Goal: Task Accomplishment & Management: Use online tool/utility

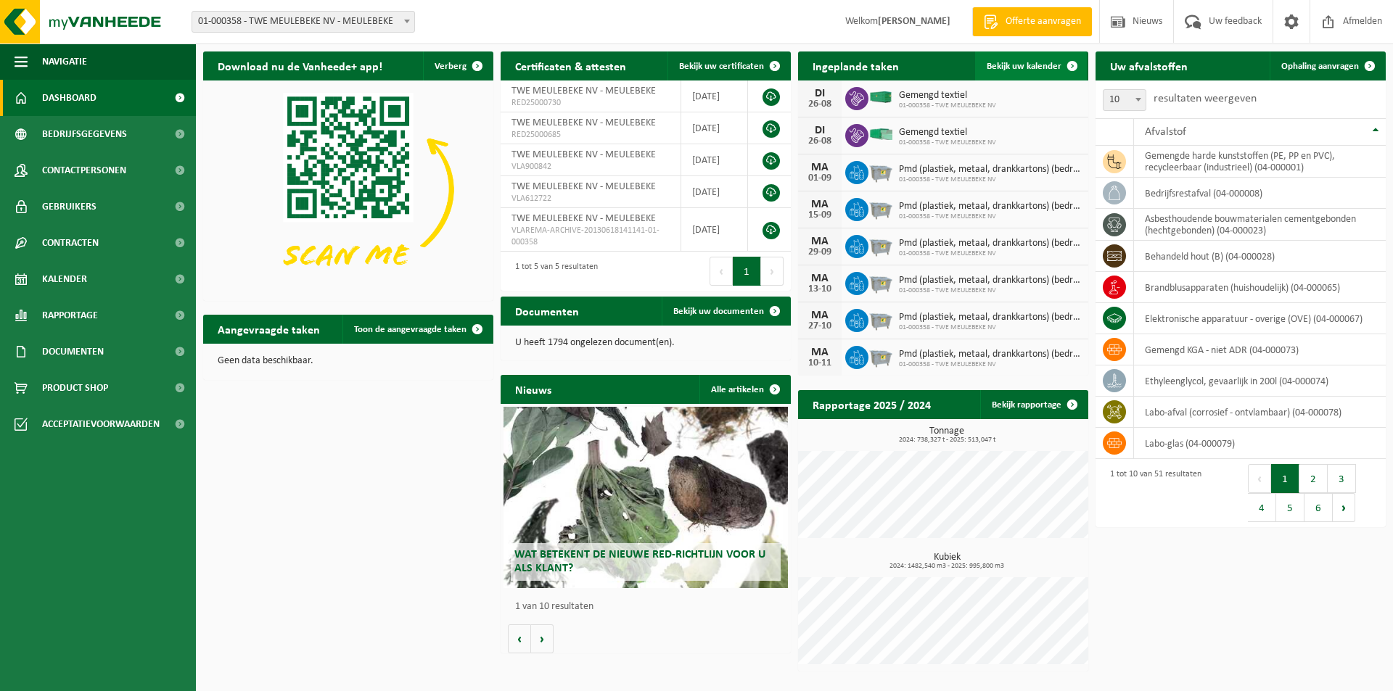
click at [1011, 59] on link "Bekijk uw kalender" at bounding box center [1031, 66] width 112 height 29
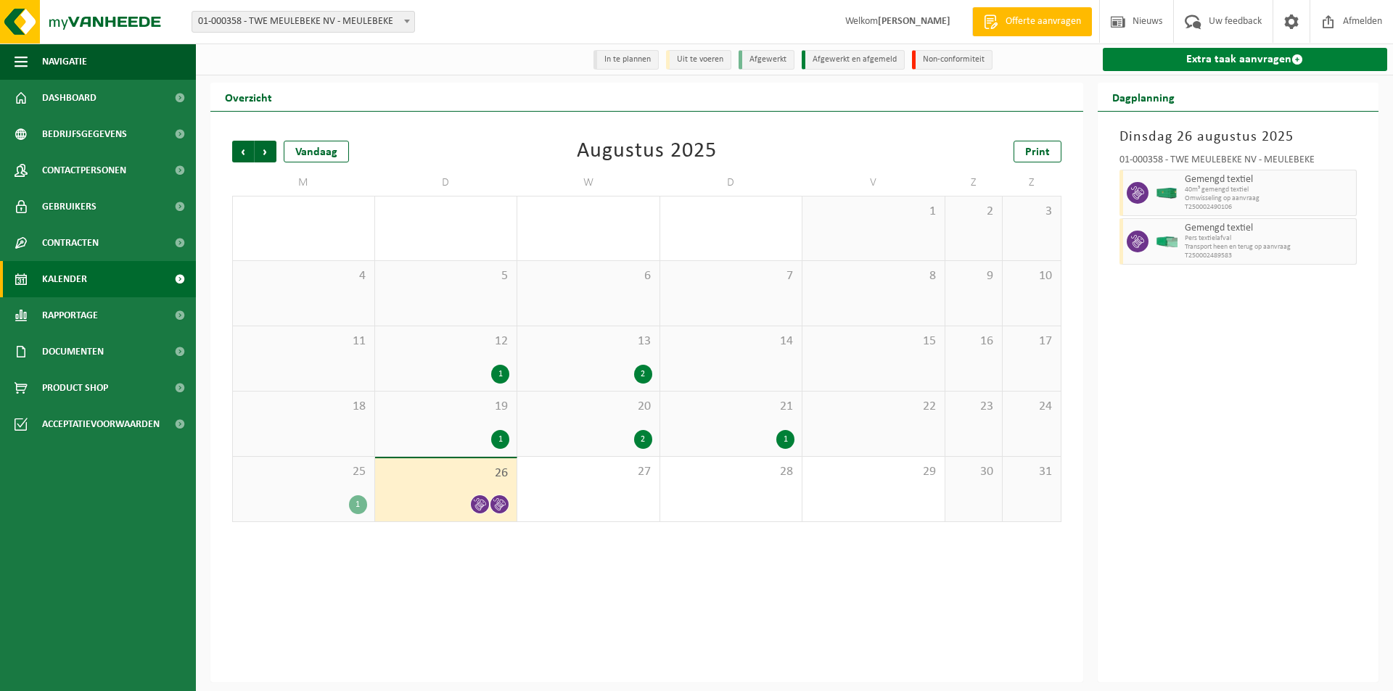
click at [1190, 57] on link "Extra taak aanvragen" at bounding box center [1245, 59] width 285 height 23
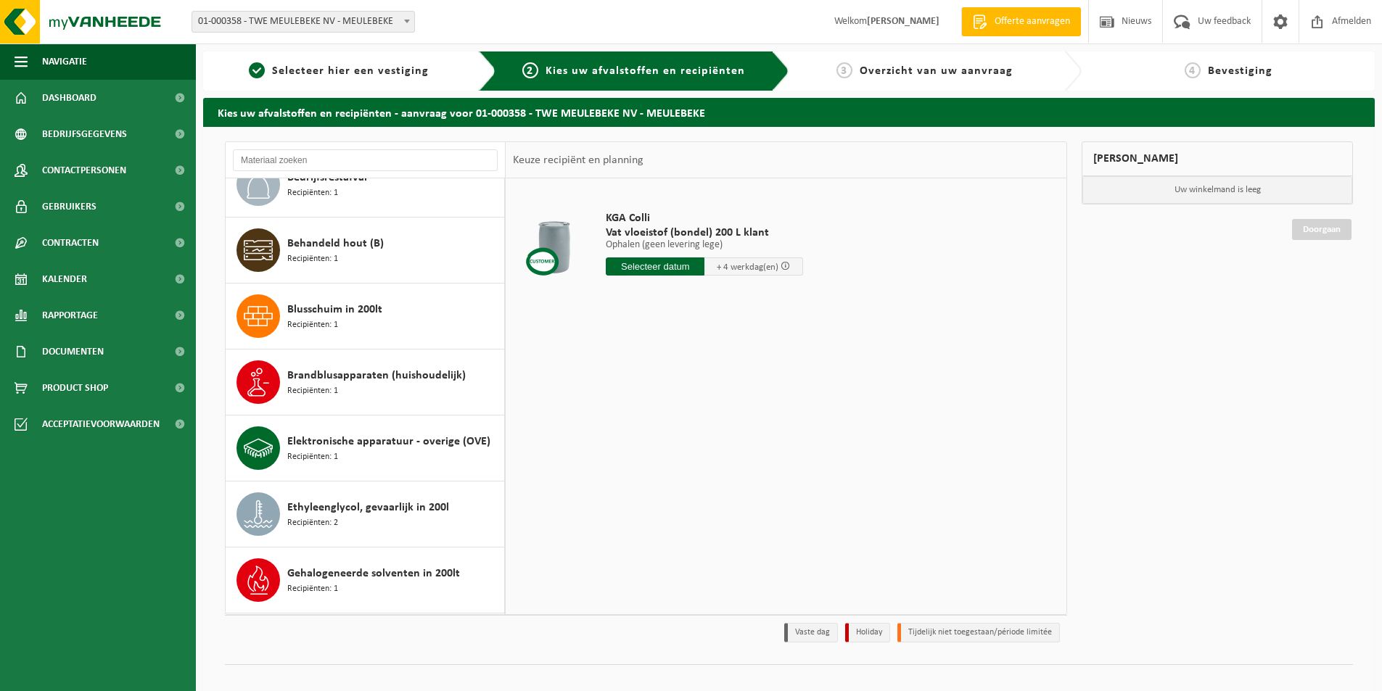
scroll to position [435, 0]
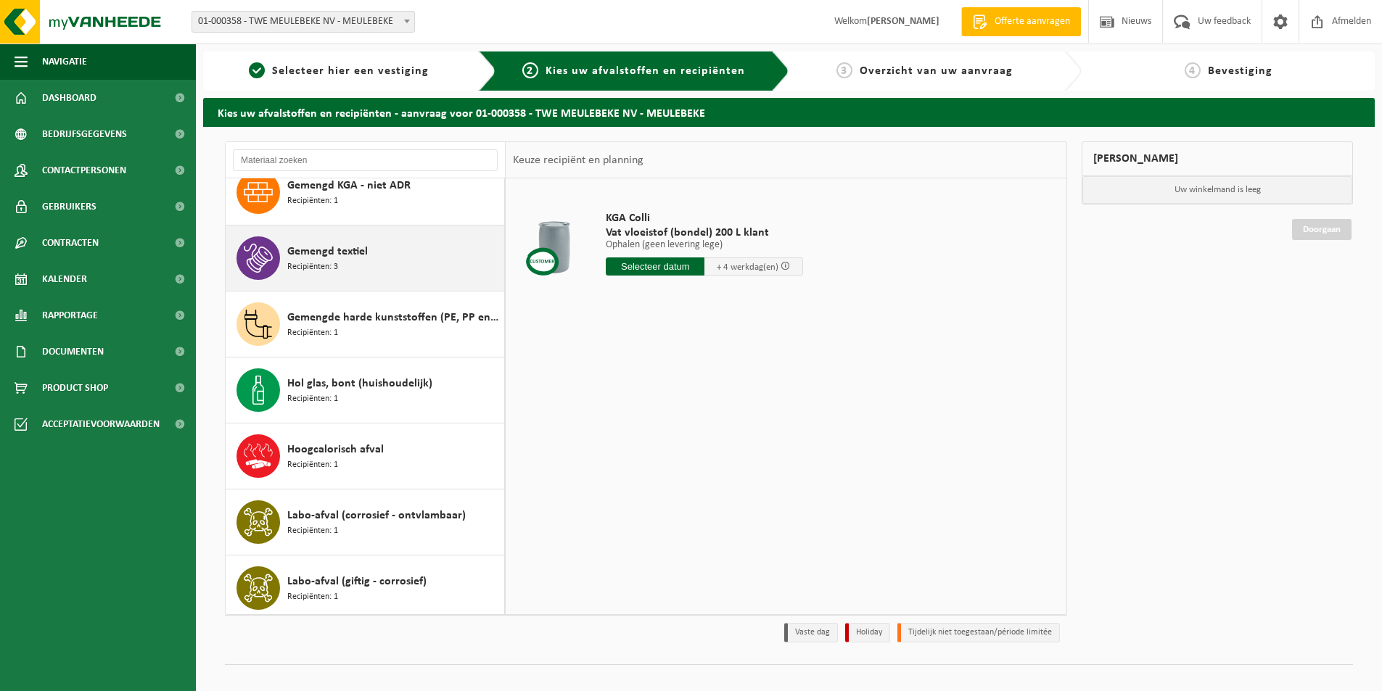
click at [300, 256] on span "Gemengd textiel" at bounding box center [327, 251] width 81 height 17
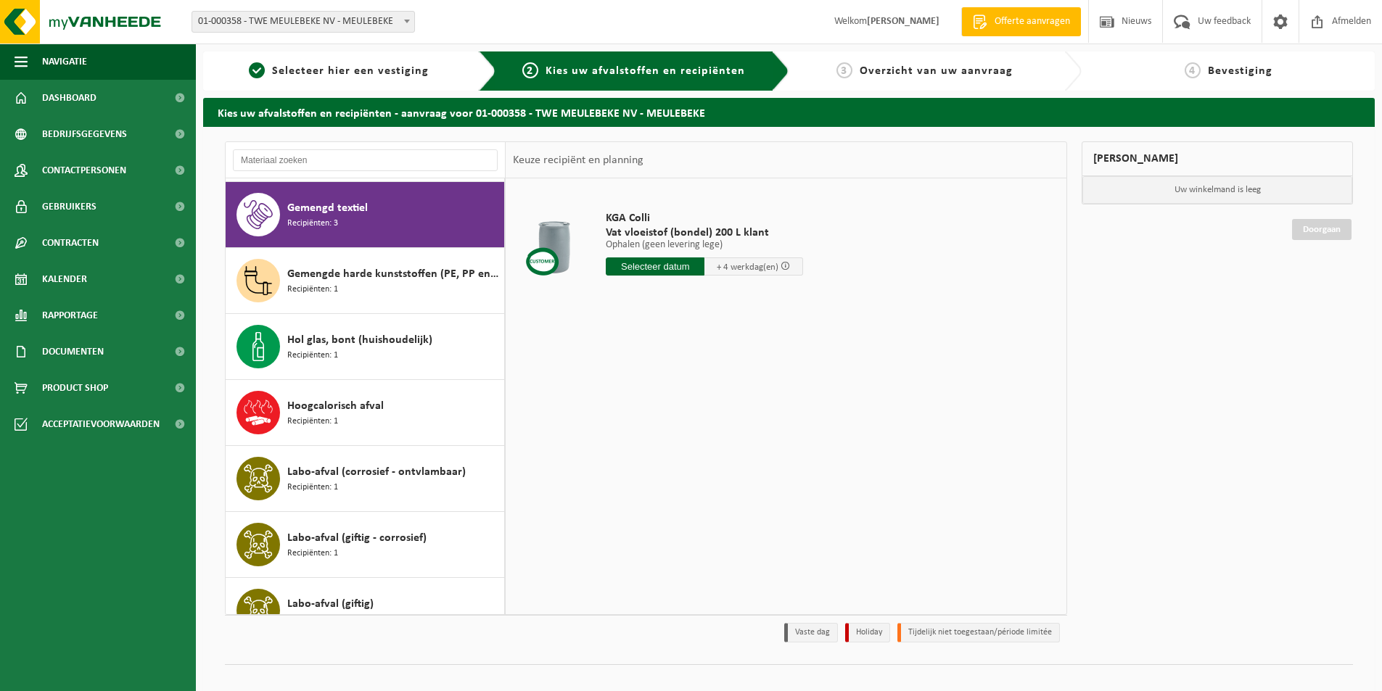
scroll to position [990, 0]
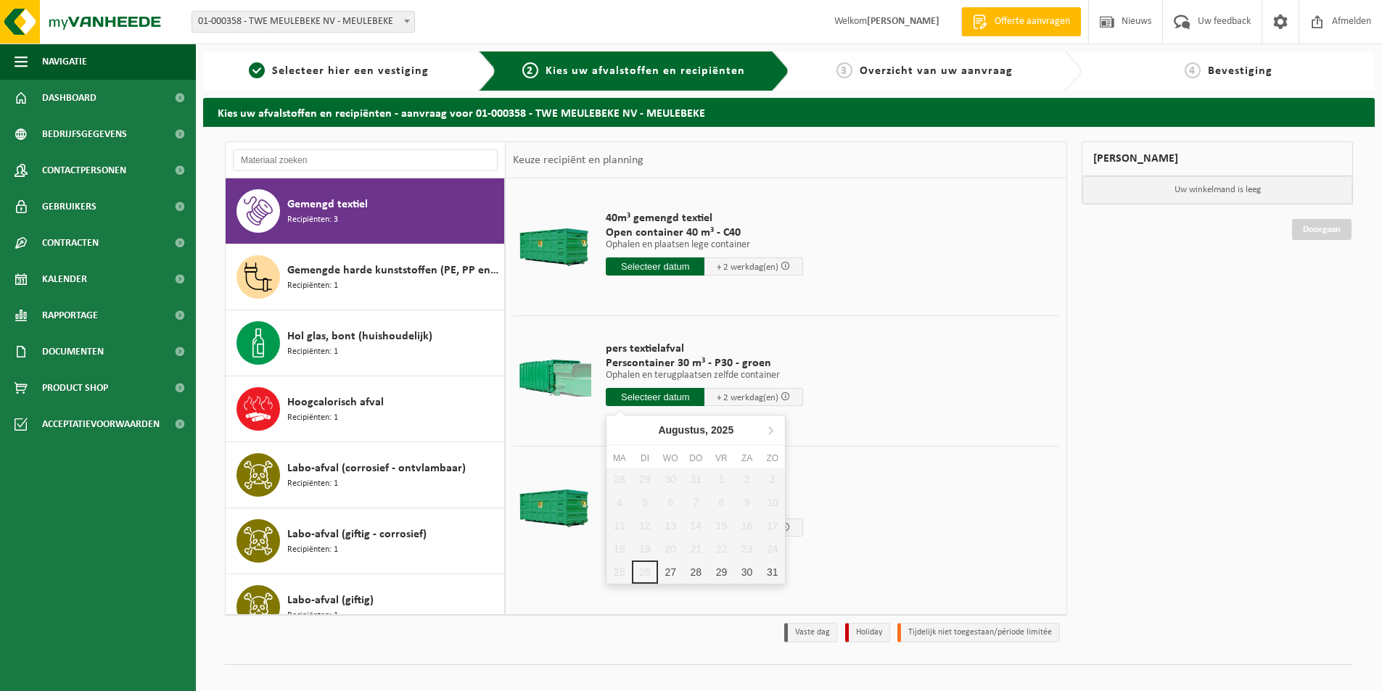
click at [638, 398] on input "text" at bounding box center [655, 397] width 99 height 18
click at [669, 578] on div "27" at bounding box center [670, 572] width 25 height 23
type input "Van 2025-08-27"
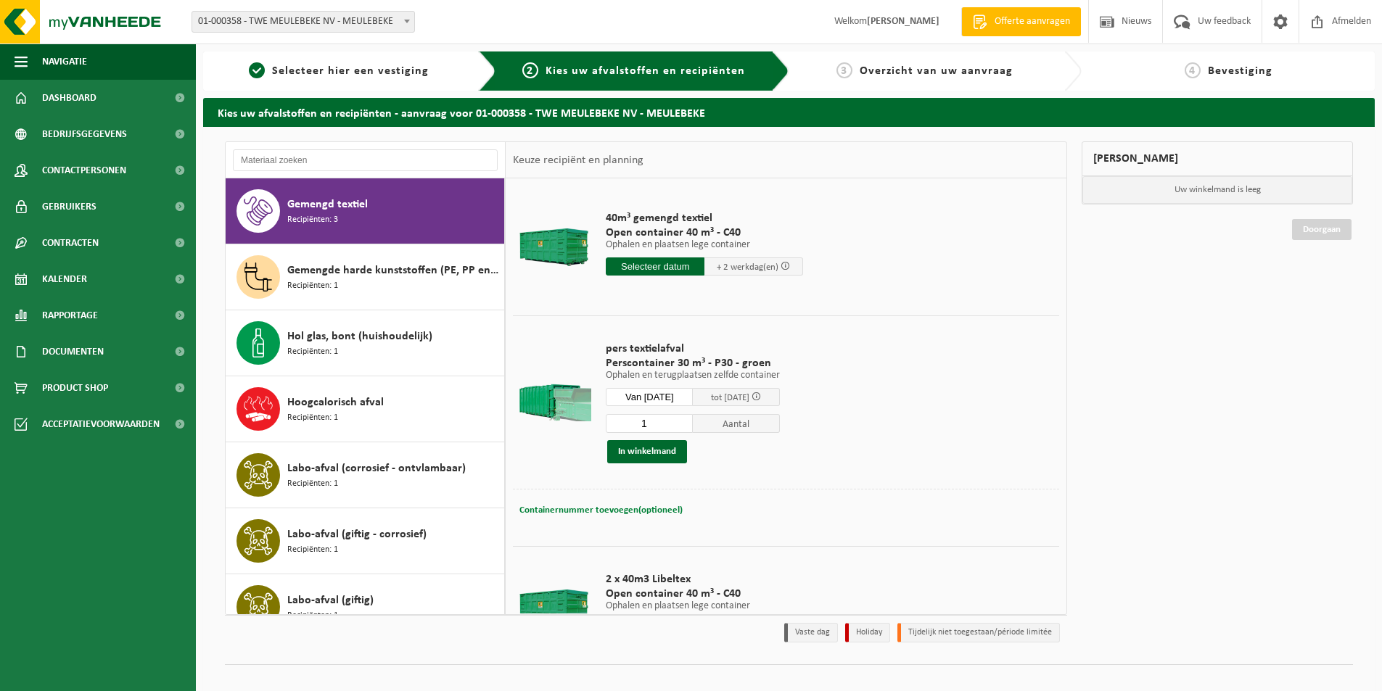
click at [580, 510] on span "Containernummer toevoegen(optioneel)" at bounding box center [600, 510] width 163 height 9
type input "STP346"
click at [655, 452] on button "In winkelmand" at bounding box center [647, 451] width 80 height 23
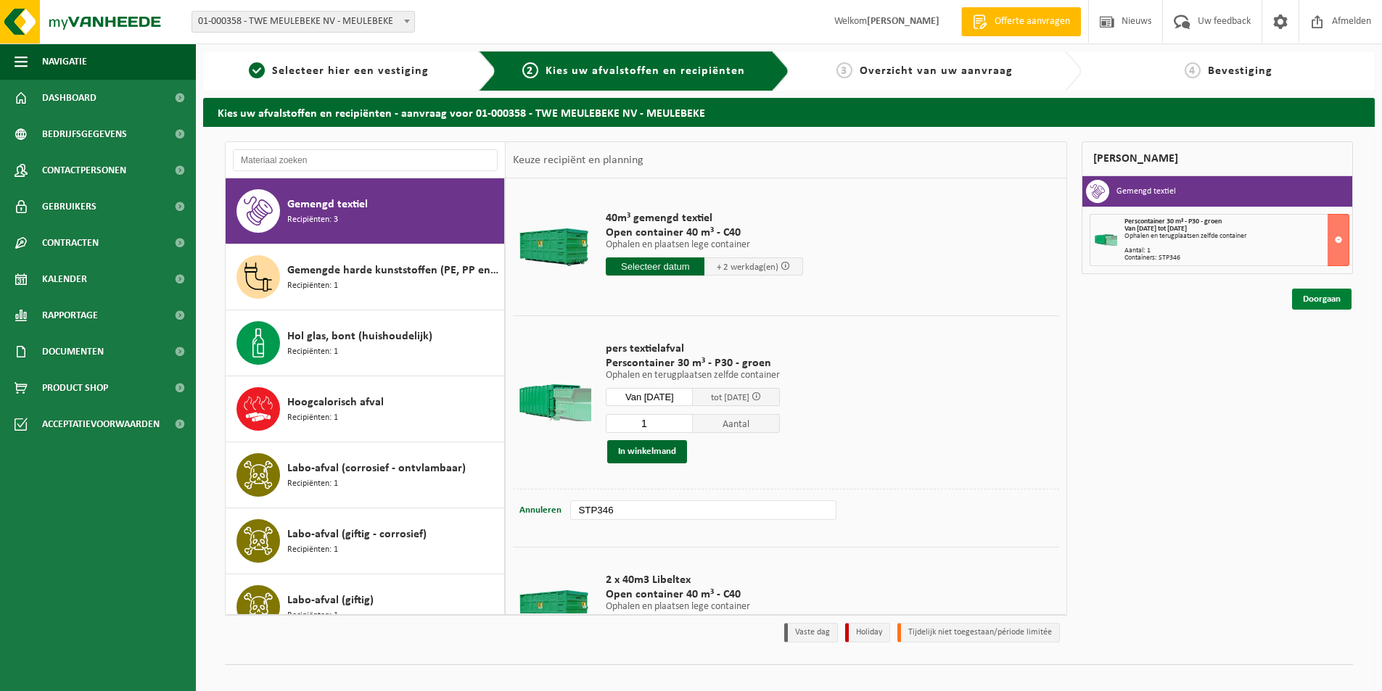
click at [1315, 296] on link "Doorgaan" at bounding box center [1321, 299] width 59 height 21
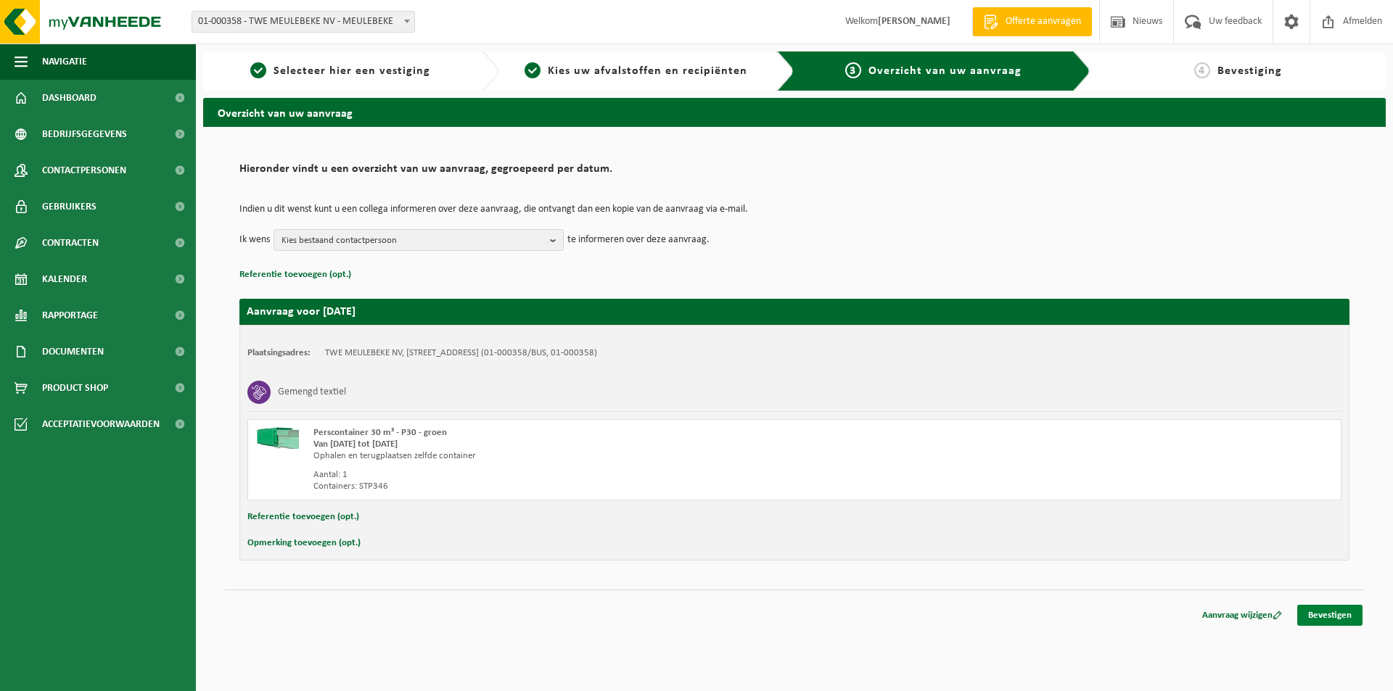
click at [1334, 618] on link "Bevestigen" at bounding box center [1329, 615] width 65 height 21
click at [1318, 612] on link "Bevestigen" at bounding box center [1329, 615] width 65 height 21
click at [784, 456] on div "Ophalen en terugplaatsen zelfde container" at bounding box center [582, 457] width 539 height 12
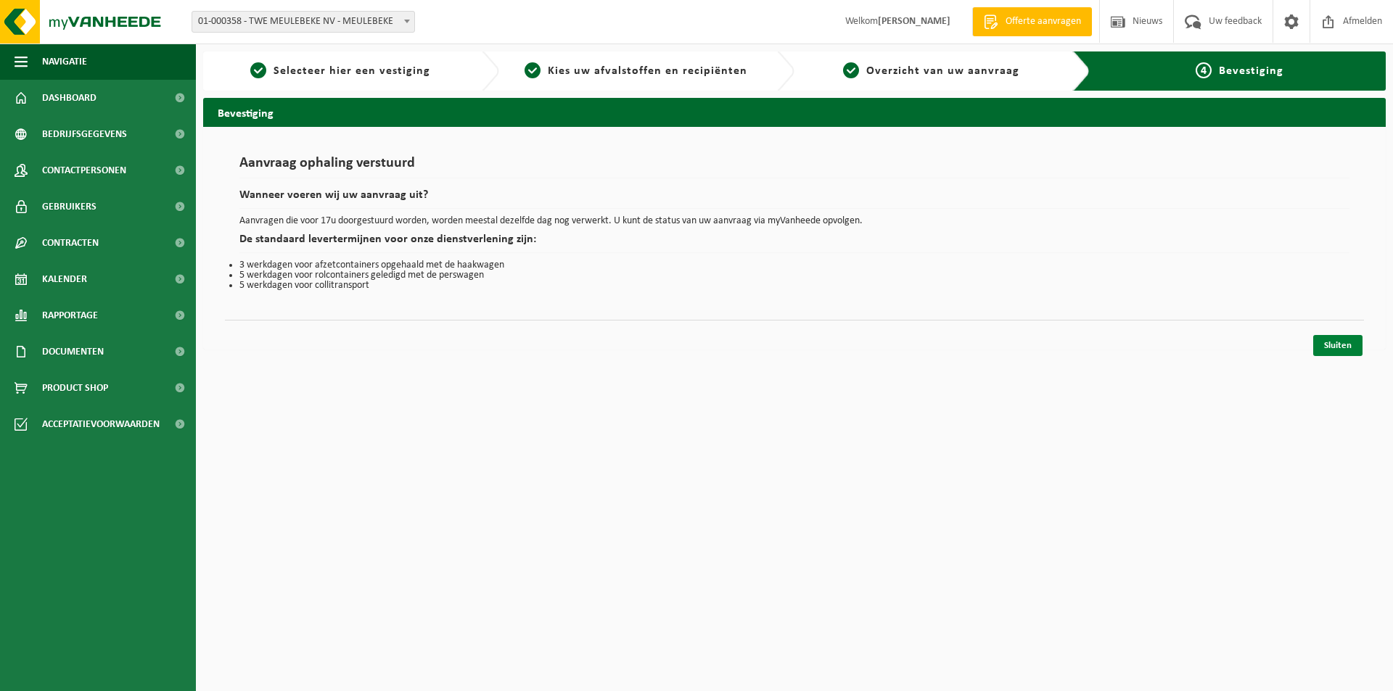
click at [1336, 346] on link "Sluiten" at bounding box center [1337, 345] width 49 height 21
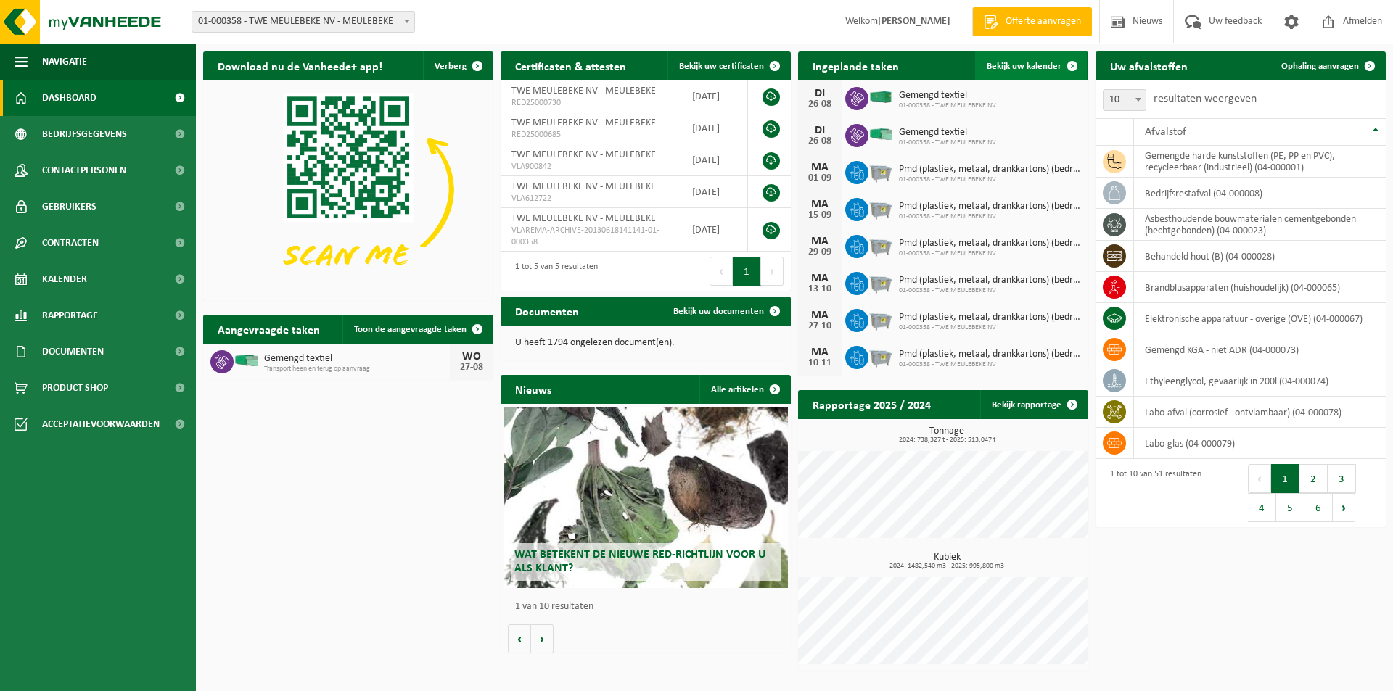
click at [998, 71] on span "Bekijk uw kalender" at bounding box center [1024, 66] width 75 height 9
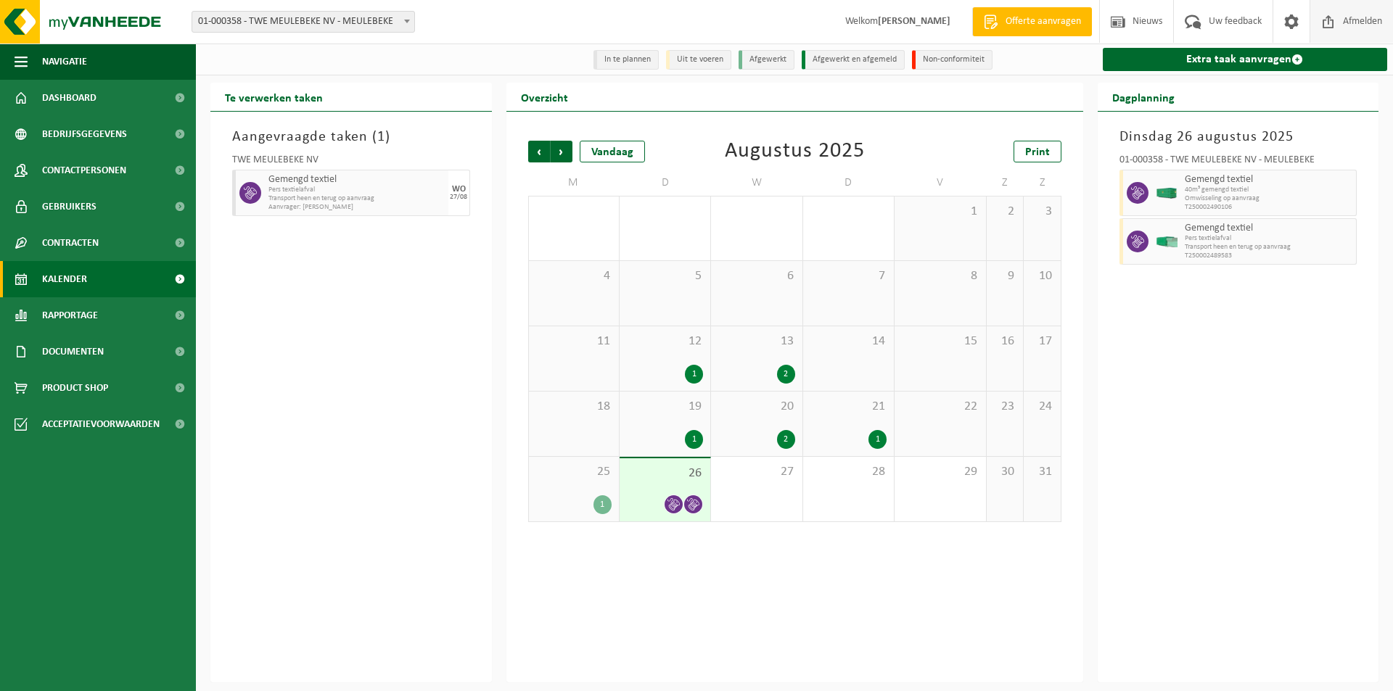
click at [1351, 17] on span "Afmelden" at bounding box center [1362, 21] width 46 height 43
